Goal: Task Accomplishment & Management: Use online tool/utility

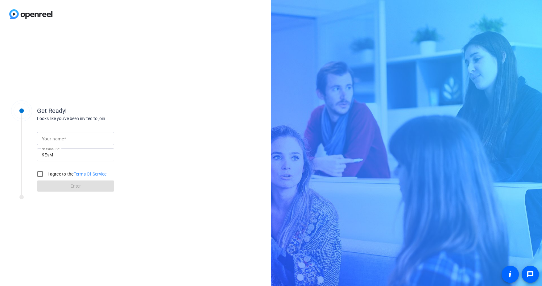
click at [95, 136] on input "Your name" at bounding box center [75, 138] width 67 height 7
type input "[PERSON_NAME]"
click at [67, 174] on label "I agree to the Terms Of Service" at bounding box center [76, 174] width 61 height 6
click at [46, 174] on input "I agree to the Terms Of Service" at bounding box center [40, 174] width 12 height 12
checkbox input "true"
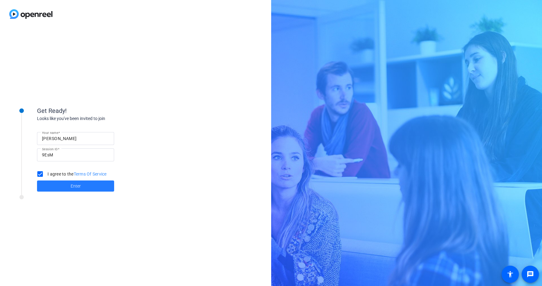
click at [59, 187] on span at bounding box center [75, 186] width 77 height 15
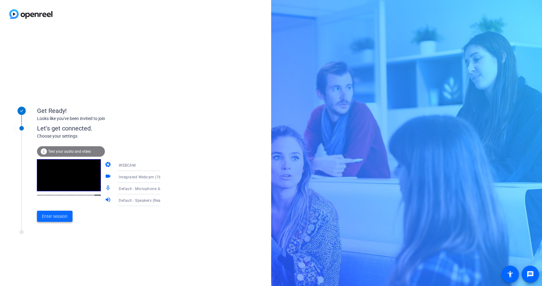
click at [60, 216] on span "Enter session" at bounding box center [55, 216] width 26 height 6
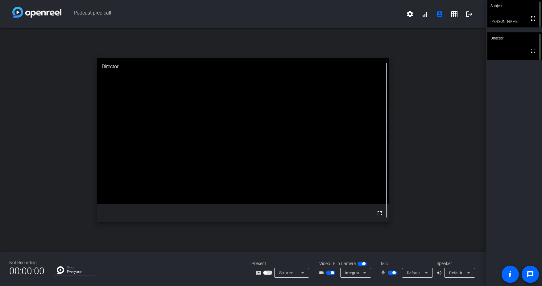
click at [470, 116] on div "open_in_new Director fullscreen" at bounding box center [243, 140] width 486 height 224
click at [508, 122] on div "Subject fullscreen [PERSON_NAME] Director fullscreen" at bounding box center [514, 143] width 56 height 286
click at [391, 272] on span "button" at bounding box center [392, 273] width 9 height 4
click at [493, 205] on div "Subject fullscreen [PERSON_NAME] mic_off_outline Director fullscreen Subject fu…" at bounding box center [514, 143] width 56 height 286
click at [392, 273] on span "button" at bounding box center [392, 273] width 9 height 4
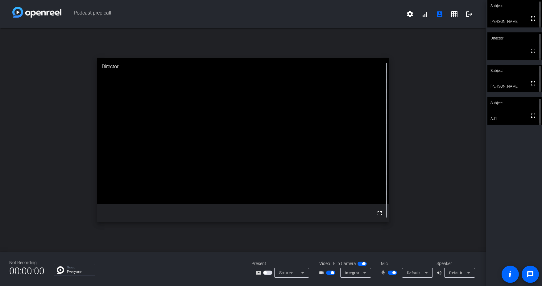
click at [498, 216] on div "Subject fullscreen [PERSON_NAME] Director fullscreen Subject fullscreen [PERSON…" at bounding box center [514, 143] width 56 height 286
click at [387, 270] on mat-icon "mic_none" at bounding box center [384, 272] width 7 height 7
click at [389, 271] on span "button" at bounding box center [392, 273] width 9 height 4
click at [510, 212] on div "Subject fullscreen [PERSON_NAME] mic_off_outline Director fullscreen Subject fu…" at bounding box center [514, 143] width 56 height 286
click at [391, 273] on span "button" at bounding box center [389, 272] width 3 height 3
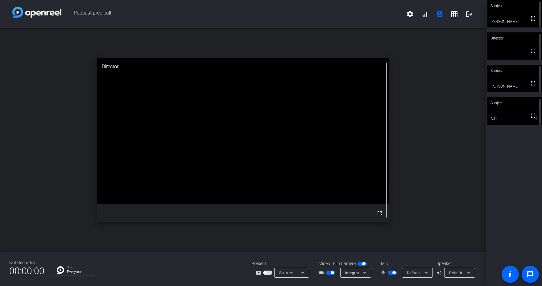
click at [393, 272] on span "button" at bounding box center [394, 272] width 3 height 3
click at [394, 275] on span "button" at bounding box center [392, 273] width 9 height 4
click at [389, 271] on span "button" at bounding box center [392, 273] width 9 height 4
click at [396, 274] on span "button" at bounding box center [392, 273] width 9 height 4
click at [393, 272] on span "button" at bounding box center [394, 272] width 3 height 3
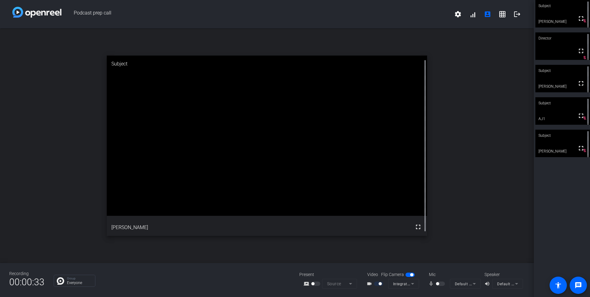
drag, startPoint x: 579, startPoint y: 20, endPoint x: 580, endPoint y: 43, distance: 22.9
click at [542, 20] on mat-icon "fullscreen" at bounding box center [581, 18] width 7 height 7
click at [419, 224] on mat-icon "fullscreen" at bounding box center [418, 226] width 7 height 7
click at [542, 83] on mat-icon "fullscreen" at bounding box center [581, 83] width 7 height 7
click at [446, 283] on div at bounding box center [441, 284] width 10 height 4
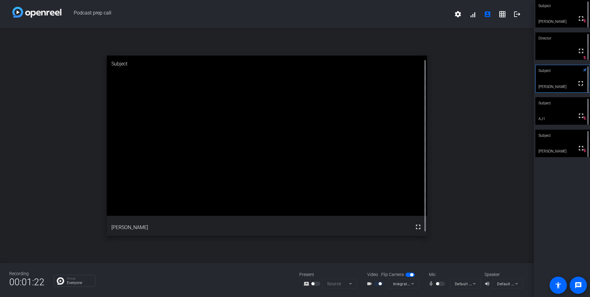
click at [441, 284] on div at bounding box center [441, 284] width 10 height 4
click at [441, 285] on span "button" at bounding box center [440, 284] width 9 height 4
click at [441, 285] on span "button" at bounding box center [442, 283] width 3 height 3
click at [441, 283] on span "button" at bounding box center [440, 284] width 9 height 4
click at [445, 284] on div at bounding box center [441, 284] width 10 height 4
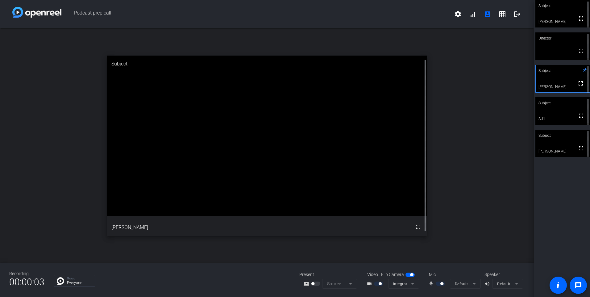
click at [448, 282] on div "mic_none" at bounding box center [440, 283] width 22 height 7
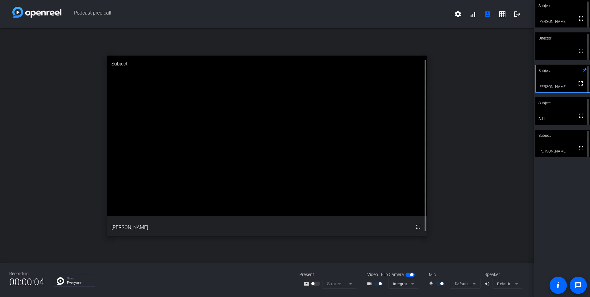
click at [446, 282] on div "mic_none" at bounding box center [440, 283] width 22 height 7
click at [445, 282] on div at bounding box center [441, 284] width 10 height 4
click at [441, 285] on span "button" at bounding box center [440, 284] width 9 height 4
click at [446, 284] on div at bounding box center [441, 284] width 10 height 4
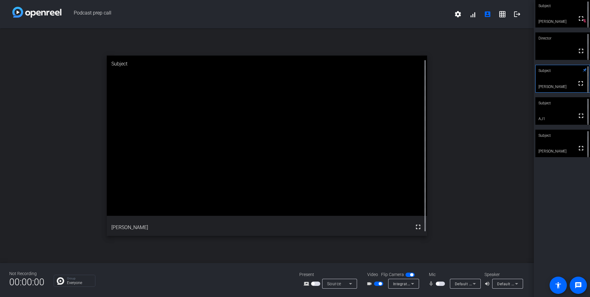
click at [445, 284] on div at bounding box center [441, 284] width 10 height 4
click at [442, 284] on span "button" at bounding box center [440, 284] width 9 height 4
click at [513, 231] on div "open_in_new Subject fullscreen [PERSON_NAME]" at bounding box center [267, 145] width 534 height 235
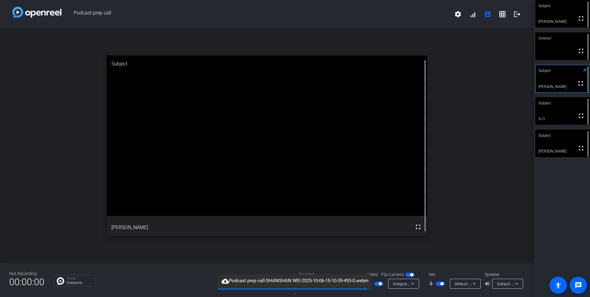
click at [443, 284] on span "button" at bounding box center [442, 283] width 3 height 3
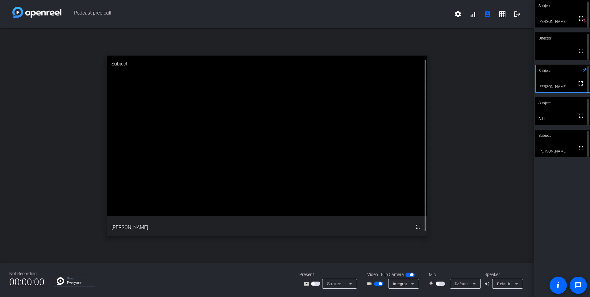
click at [441, 283] on span "button" at bounding box center [440, 284] width 9 height 4
click at [439, 284] on span "button" at bounding box center [440, 284] width 9 height 4
click at [442, 284] on span "button" at bounding box center [440, 284] width 9 height 4
click at [440, 286] on mat-slide-toggle at bounding box center [441, 283] width 10 height 6
click at [441, 284] on span "button" at bounding box center [442, 283] width 3 height 3
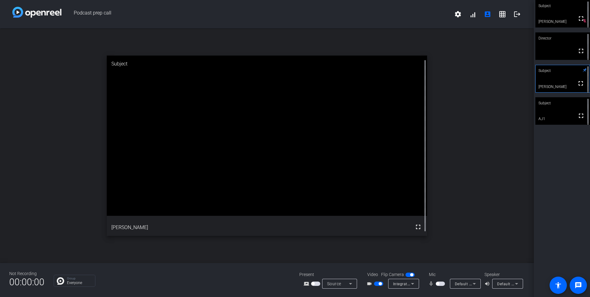
drag, startPoint x: 484, startPoint y: 157, endPoint x: 485, endPoint y: 160, distance: 3.1
click at [484, 157] on div "open_in_new Subject fullscreen [PERSON_NAME]" at bounding box center [267, 145] width 534 height 235
click at [441, 282] on span "button" at bounding box center [440, 284] width 9 height 4
